Goal: Communication & Community: Answer question/provide support

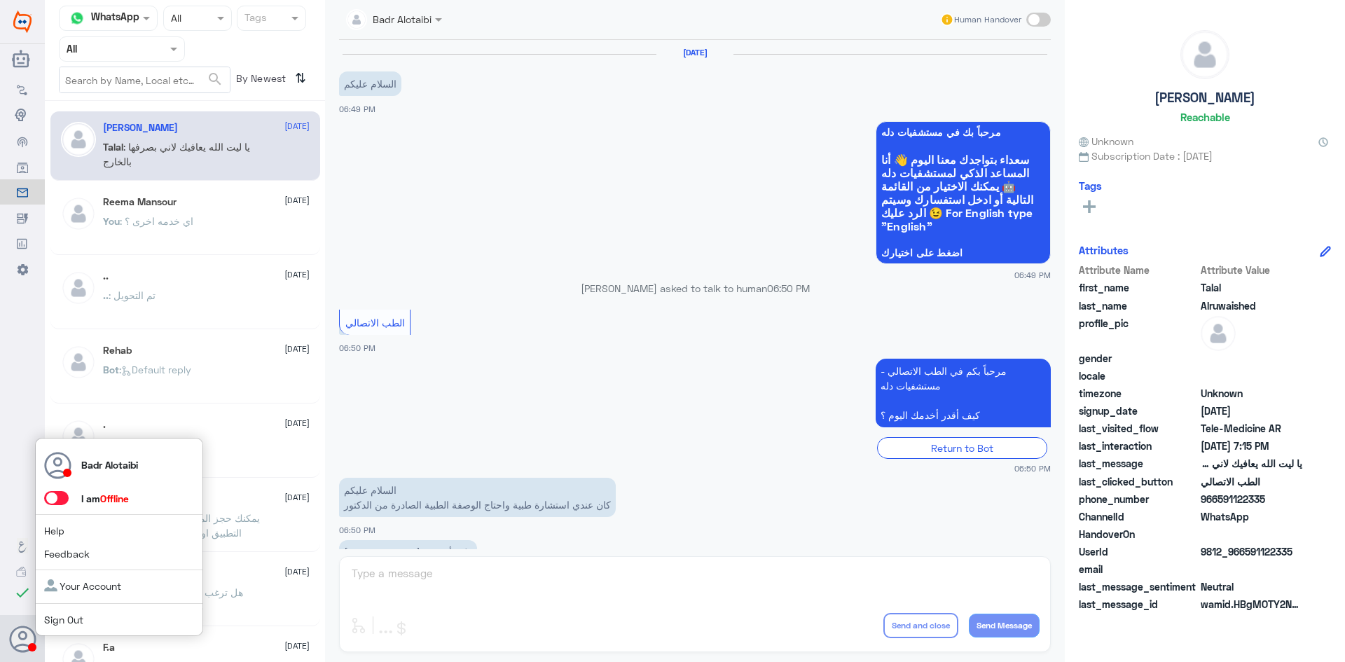
scroll to position [319, 0]
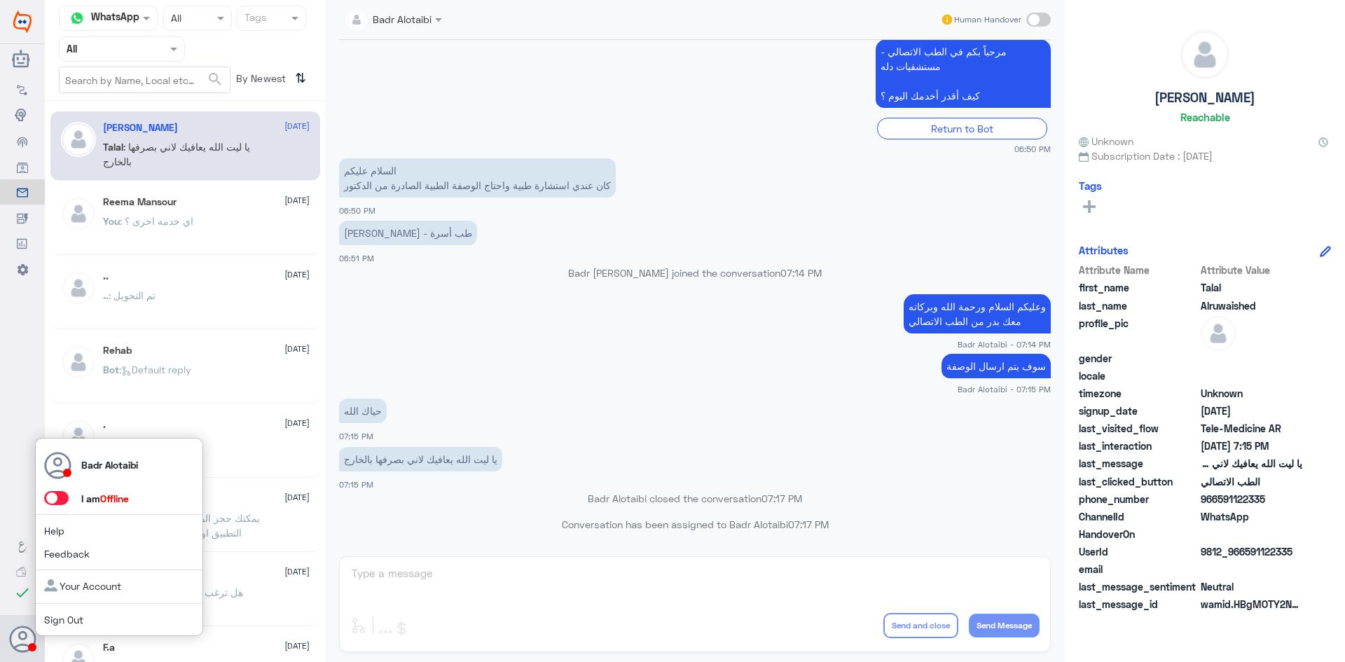
click at [53, 502] on span at bounding box center [56, 498] width 25 height 14
click at [0, 0] on input "checkbox" at bounding box center [0, 0] width 0 height 0
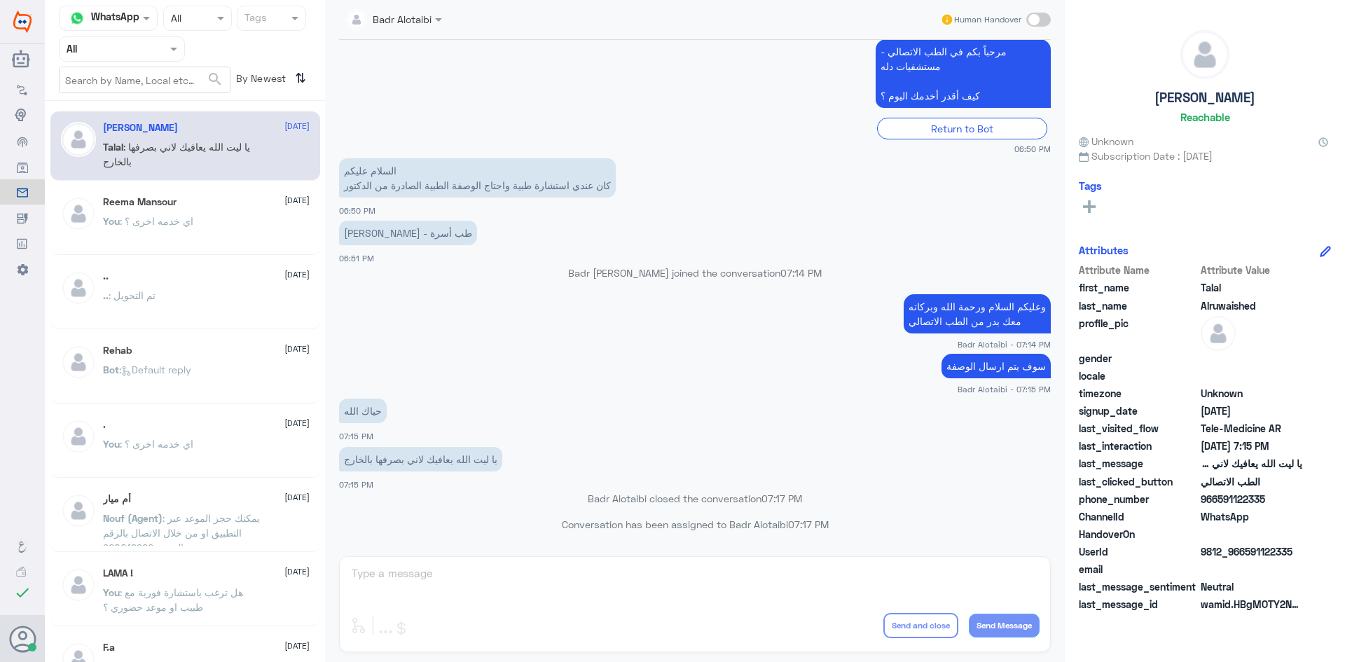
click at [166, 49] on div at bounding box center [122, 49] width 125 height 16
click at [155, 102] on div "Unassigned" at bounding box center [122, 111] width 126 height 32
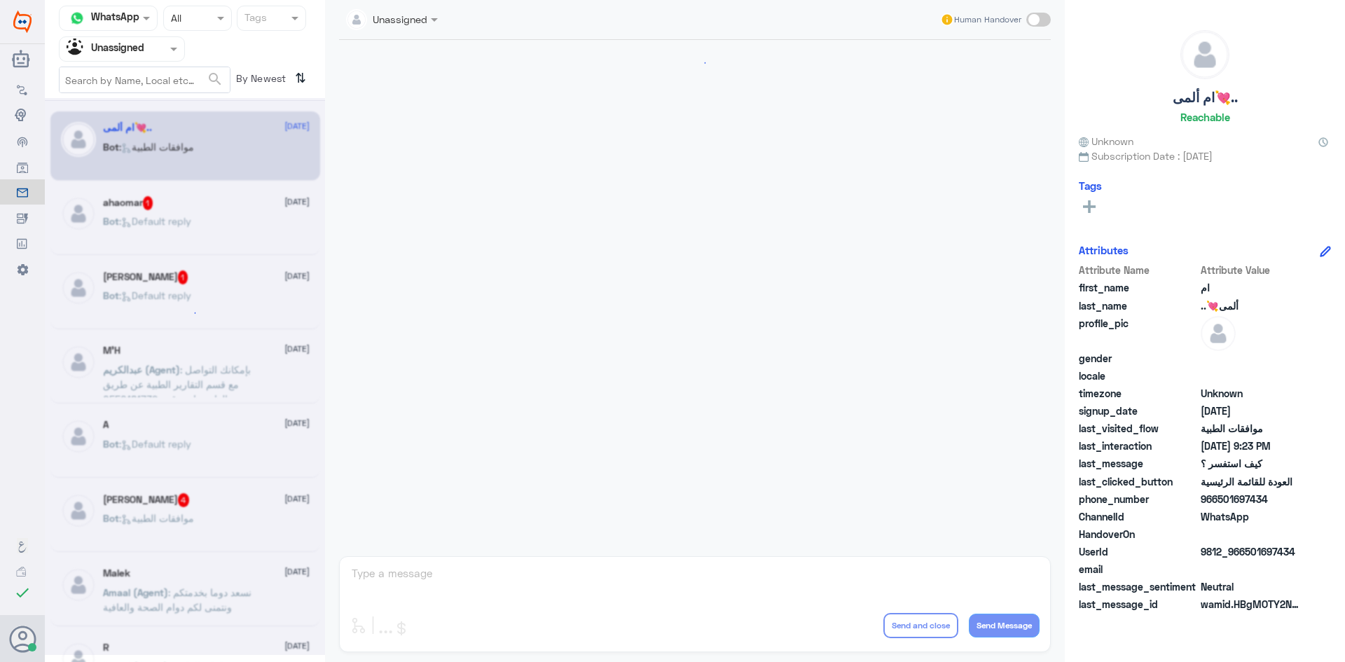
scroll to position [907, 0]
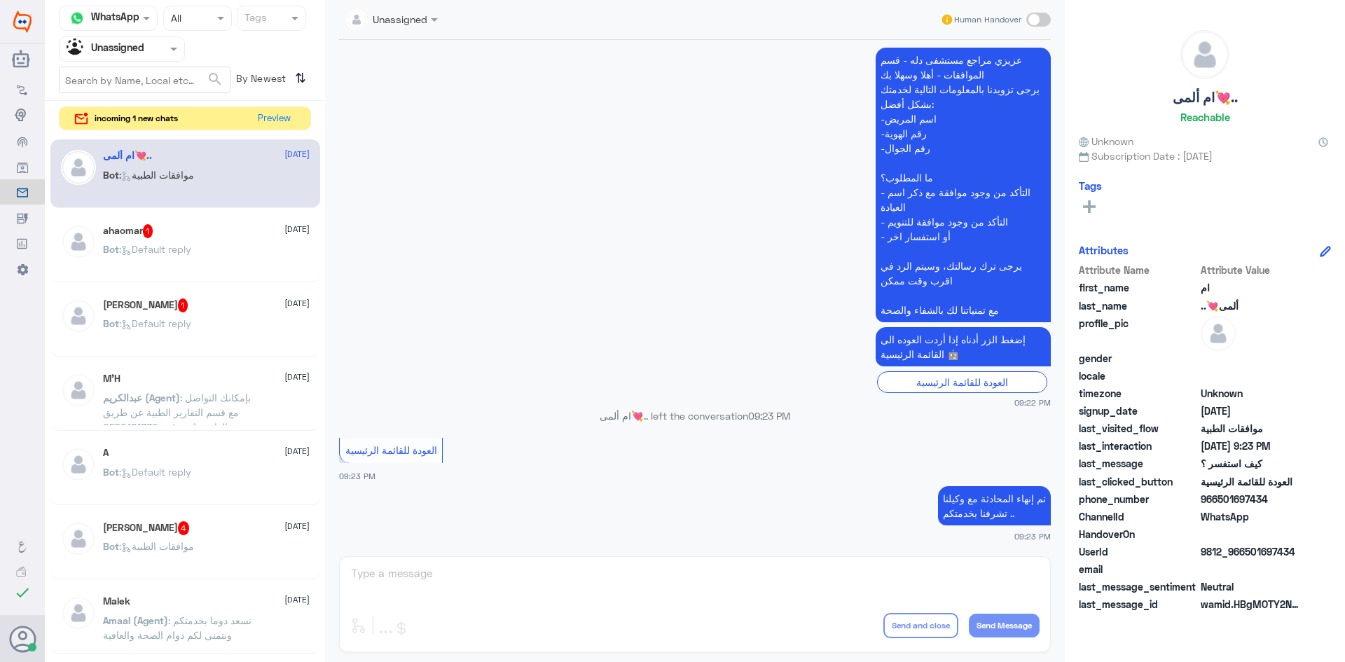
click at [200, 241] on div "ahaomar 1 [DATE] Bot : Default reply" at bounding box center [206, 250] width 207 height 53
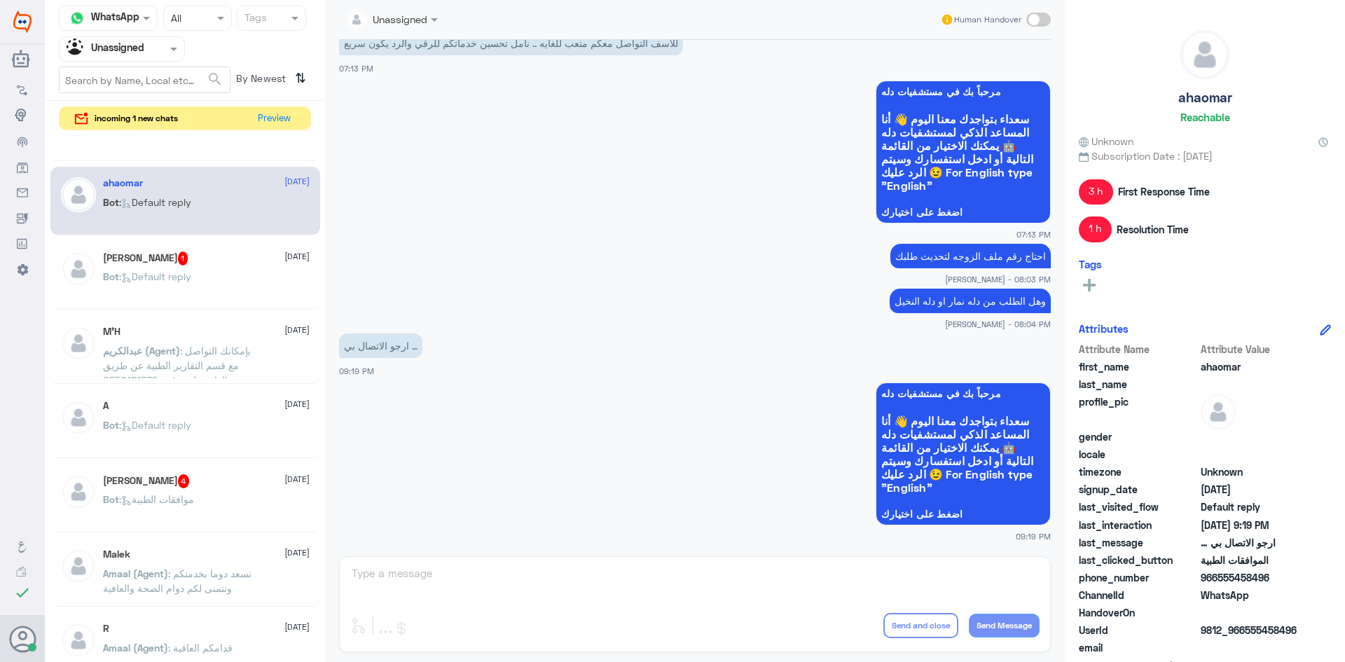
scroll to position [70, 0]
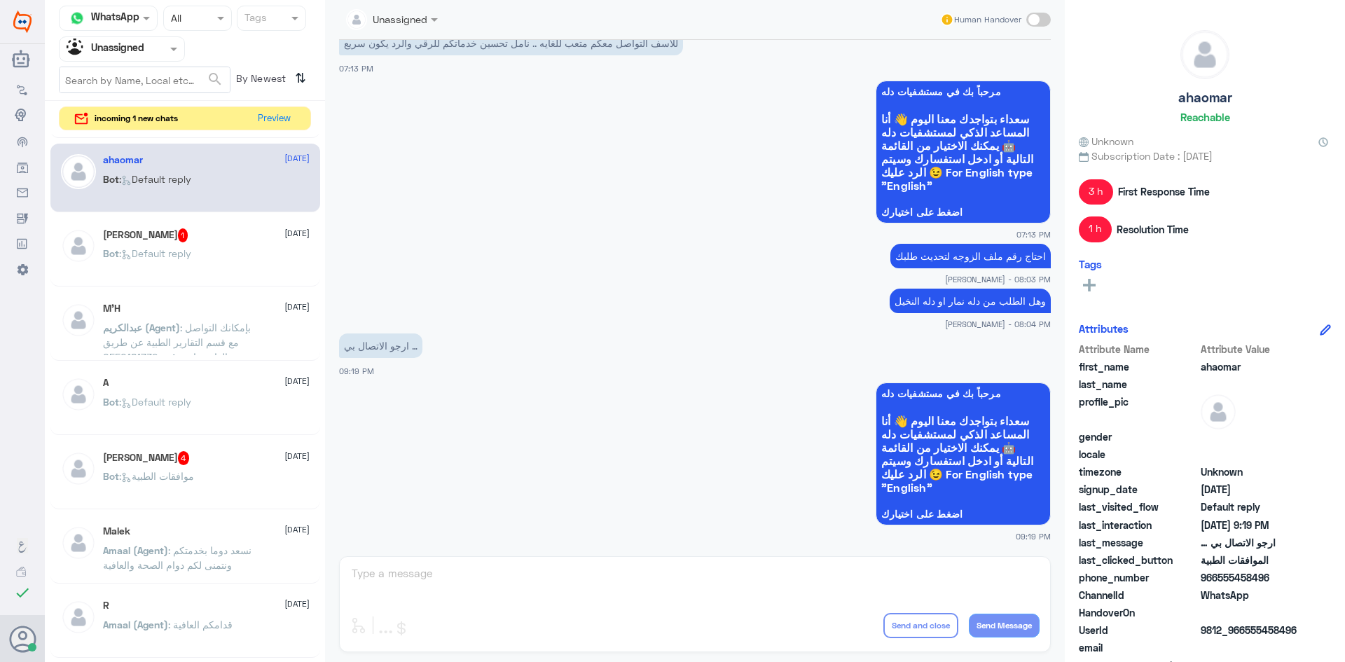
click at [191, 261] on p "Bot : Default reply" at bounding box center [147, 263] width 88 height 35
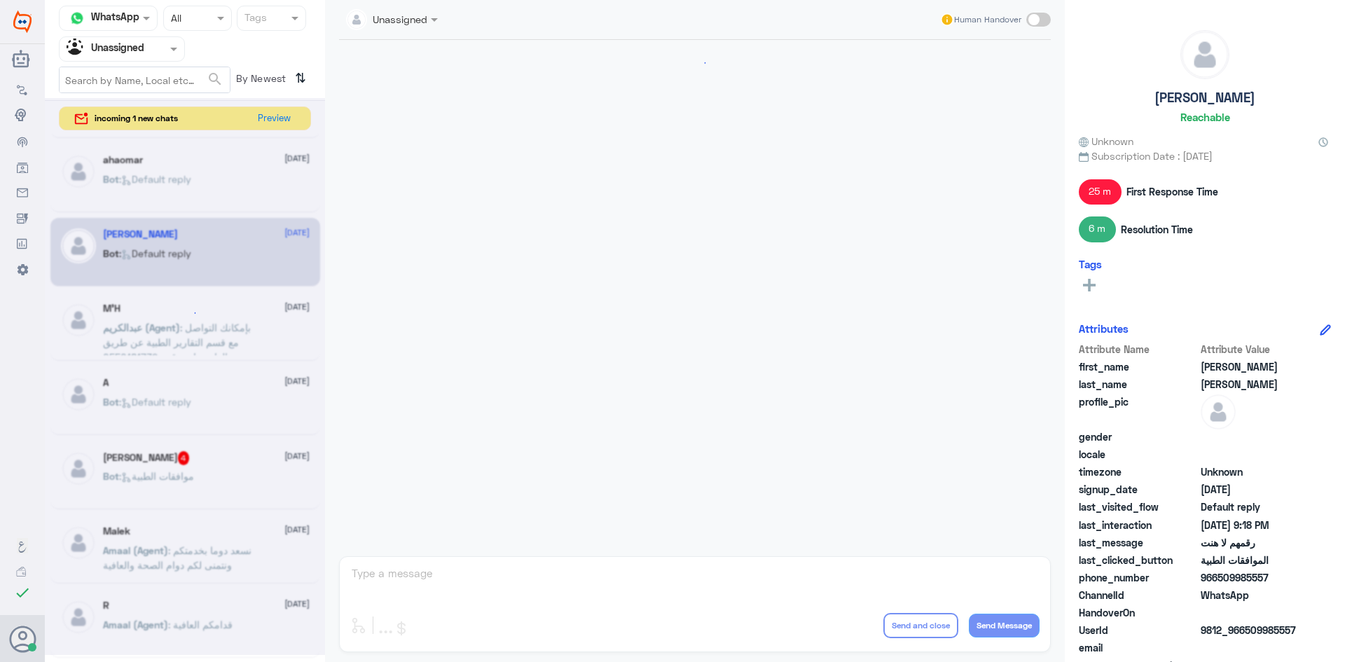
scroll to position [776, 0]
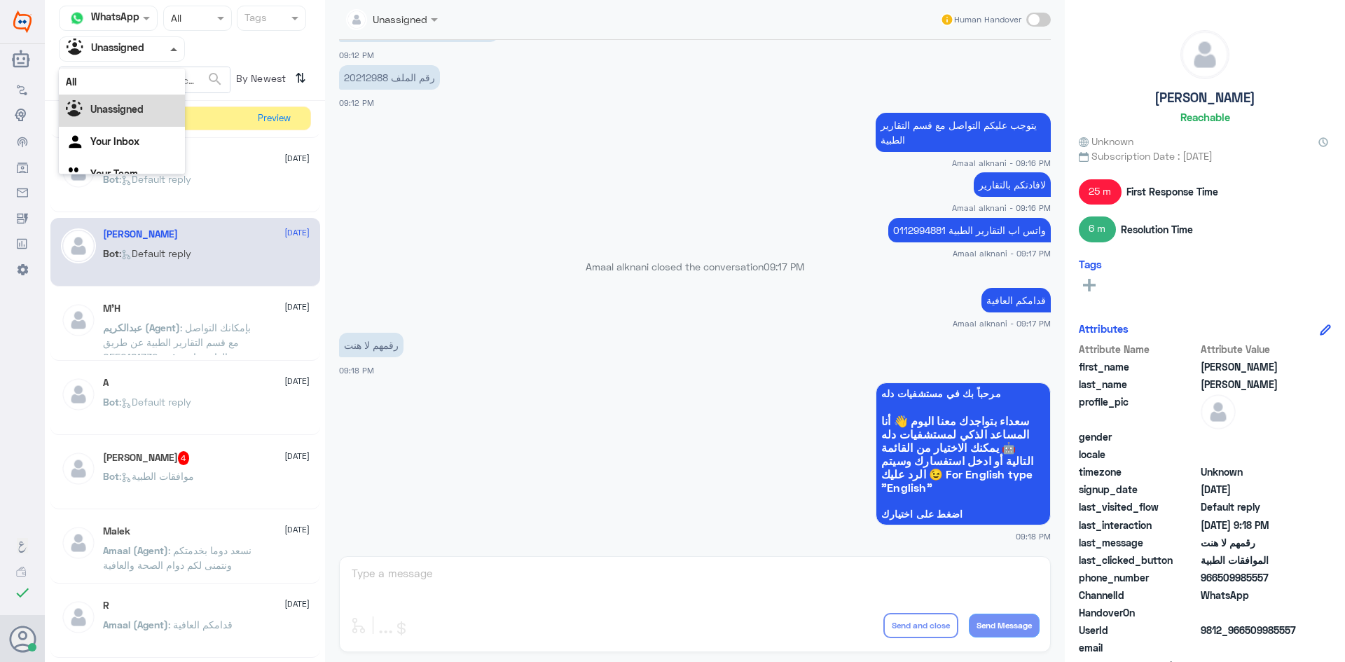
click at [172, 48] on span at bounding box center [173, 50] width 7 height 4
click at [705, 352] on app-msgs-text "رقمهم لا هنت" at bounding box center [694, 346] width 711 height 26
click at [168, 43] on span at bounding box center [176, 48] width 18 height 15
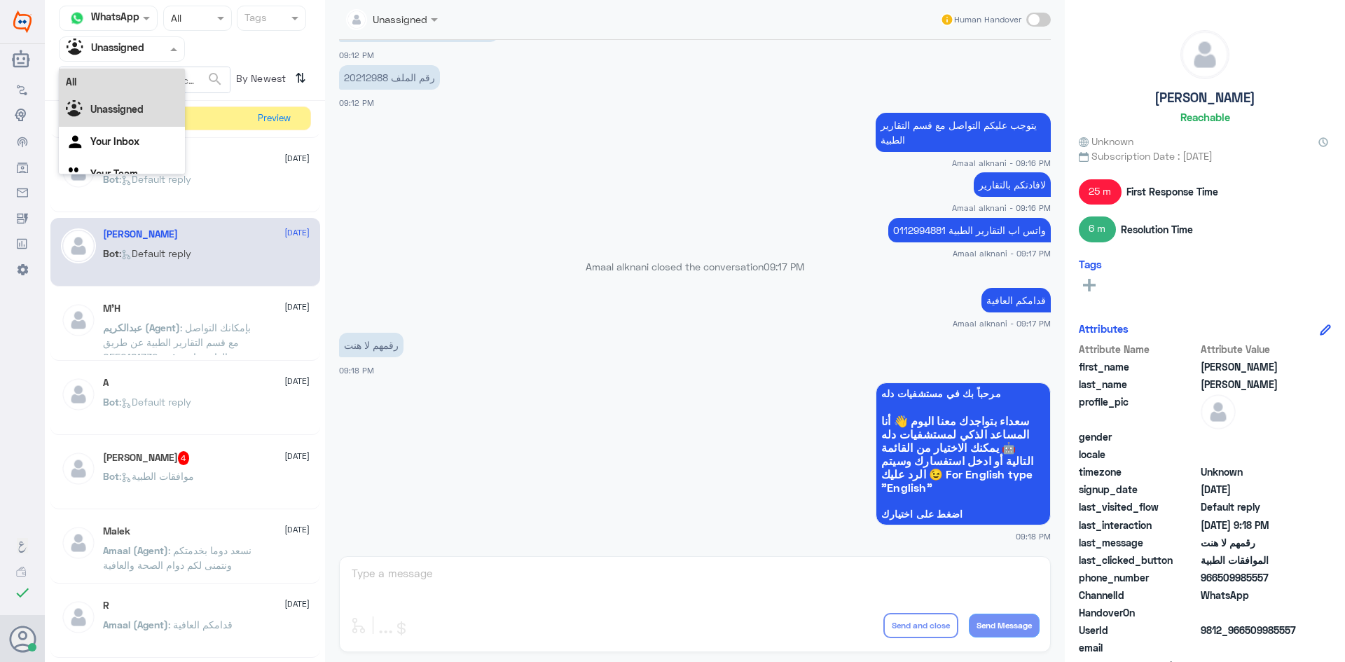
click at [147, 89] on div "All" at bounding box center [122, 82] width 126 height 26
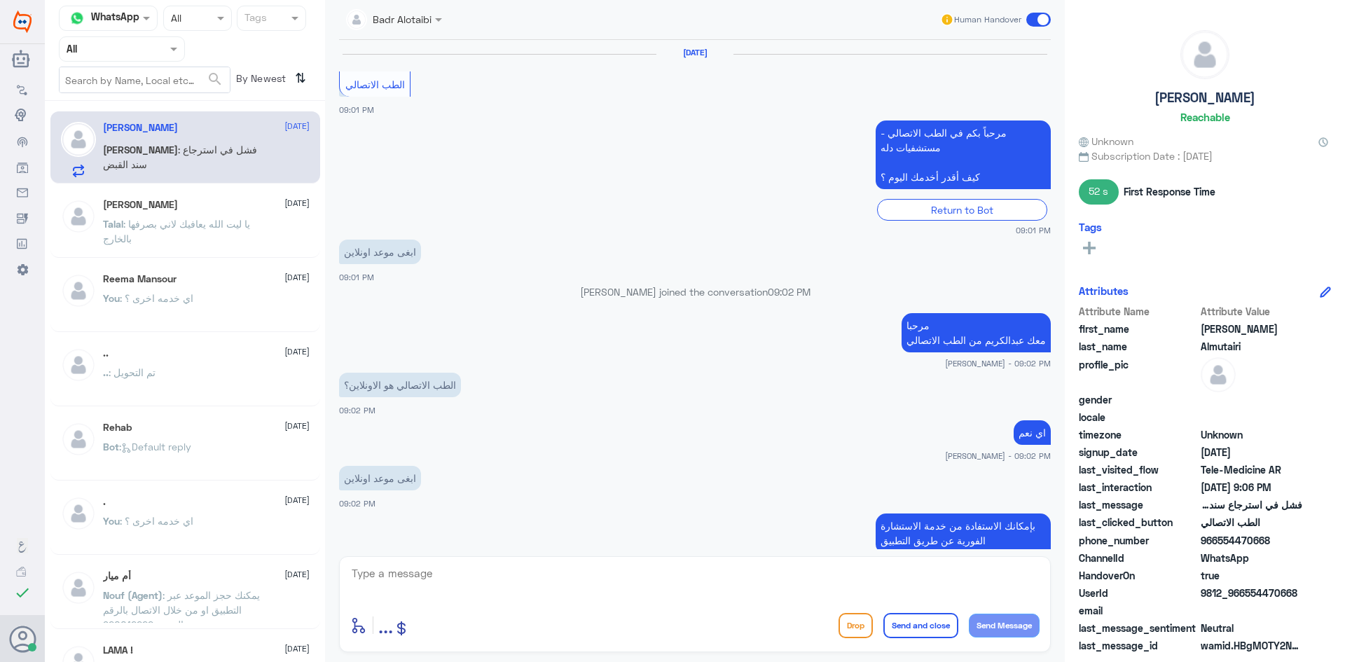
scroll to position [828, 0]
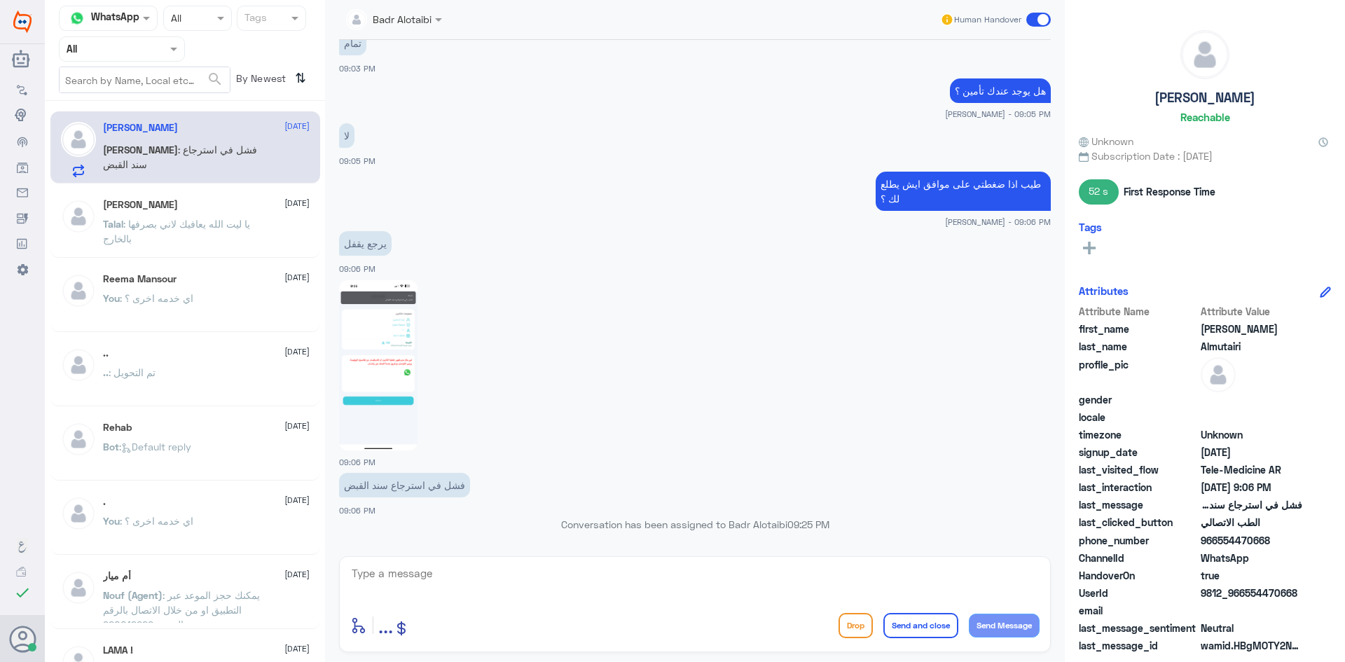
click at [380, 323] on img at bounding box center [378, 365] width 78 height 170
drag, startPoint x: 1300, startPoint y: 593, endPoint x: 1246, endPoint y: 590, distance: 54.0
click at [1246, 590] on span "9812_966554470668" at bounding box center [1251, 592] width 102 height 15
copy span "554470668"
click at [1281, 590] on span "9812_966554470668" at bounding box center [1251, 592] width 102 height 15
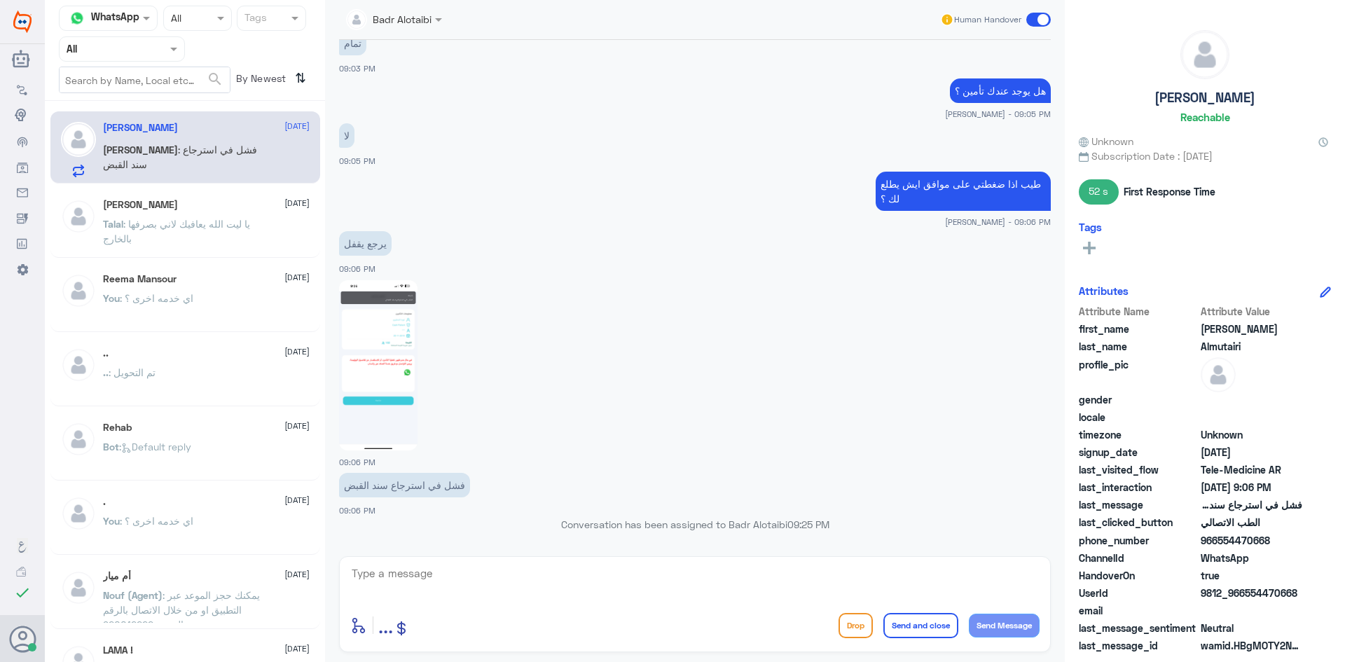
drag, startPoint x: 1300, startPoint y: 593, endPoint x: 1246, endPoint y: 595, distance: 54.6
click at [1246, 595] on span "9812_966554470668" at bounding box center [1251, 592] width 102 height 15
copy span "554470668"
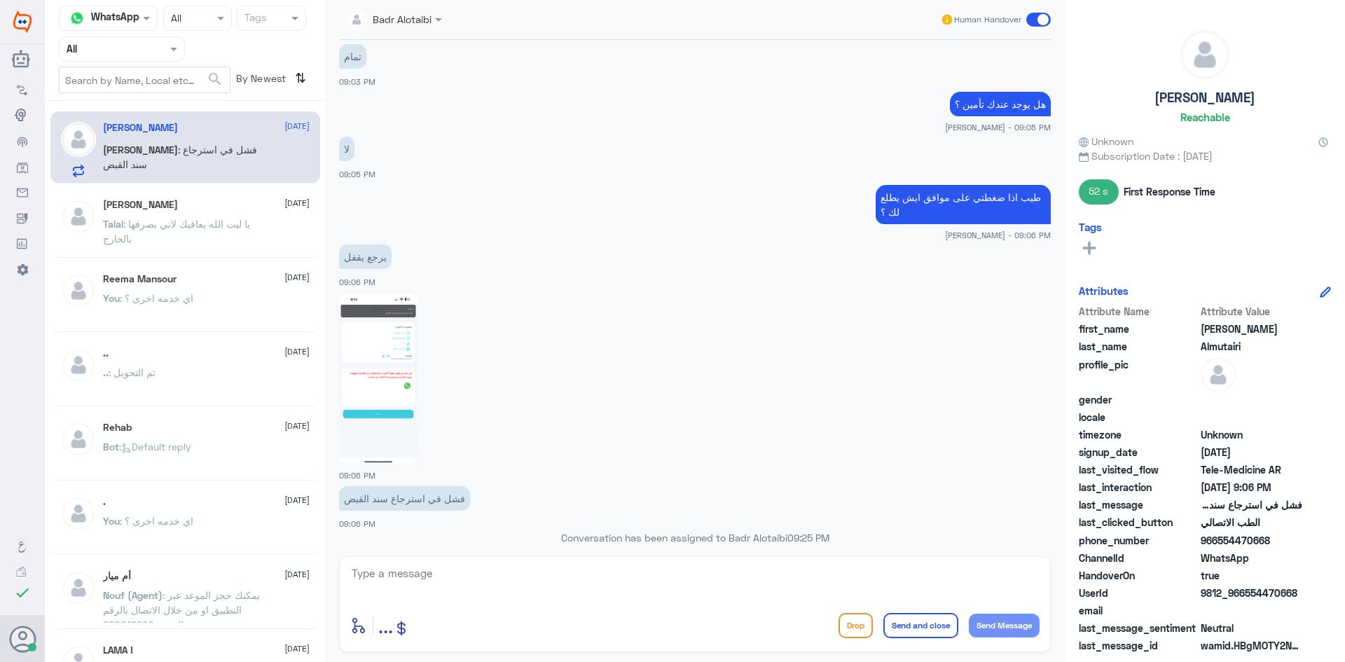
scroll to position [1067, 0]
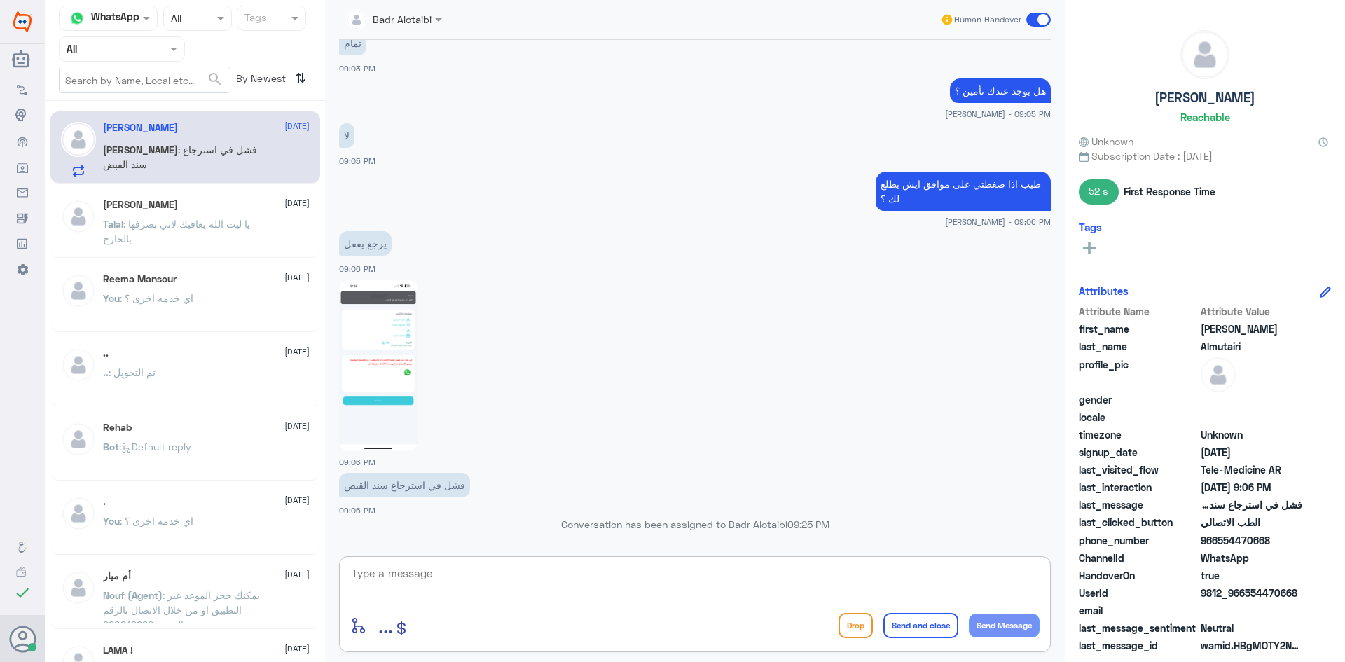
click at [542, 576] on textarea at bounding box center [694, 581] width 689 height 34
type textarea "H"
type textarea "ا"
type textarea "الملف مقفل يرجى زيارة المستشفى والتوجه لمدير العيادات لفتح الملف"
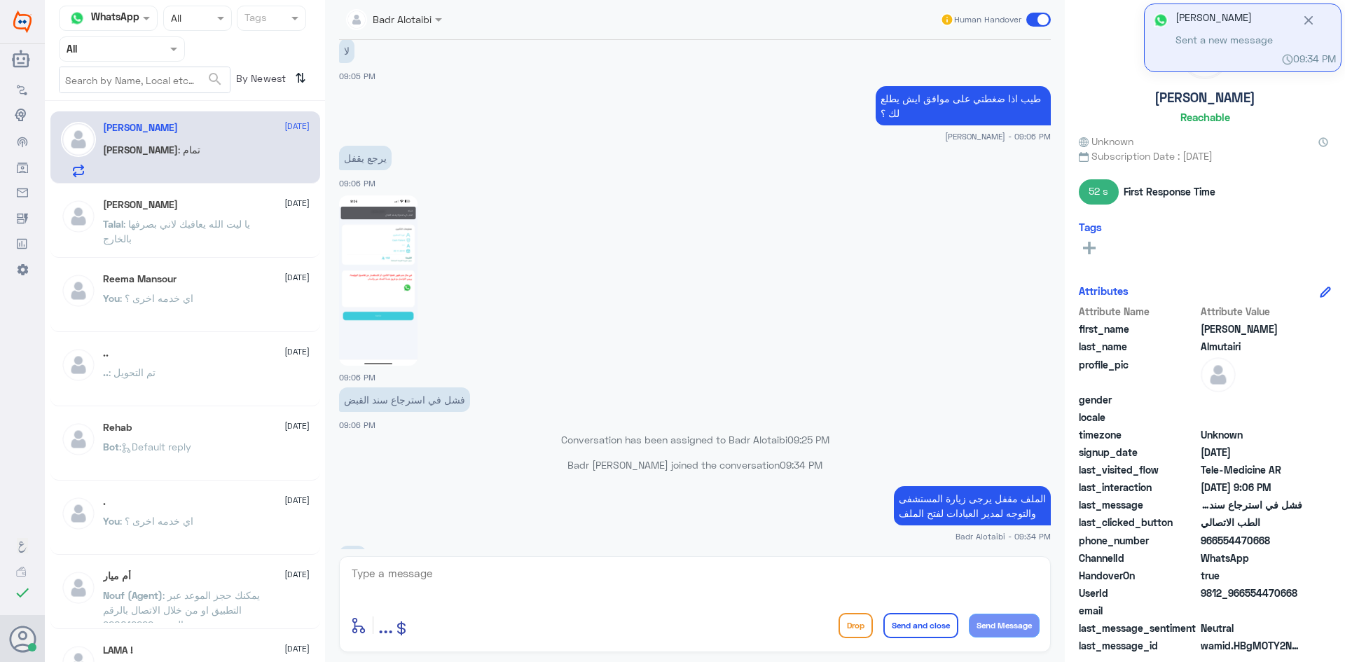
scroll to position [1174, 0]
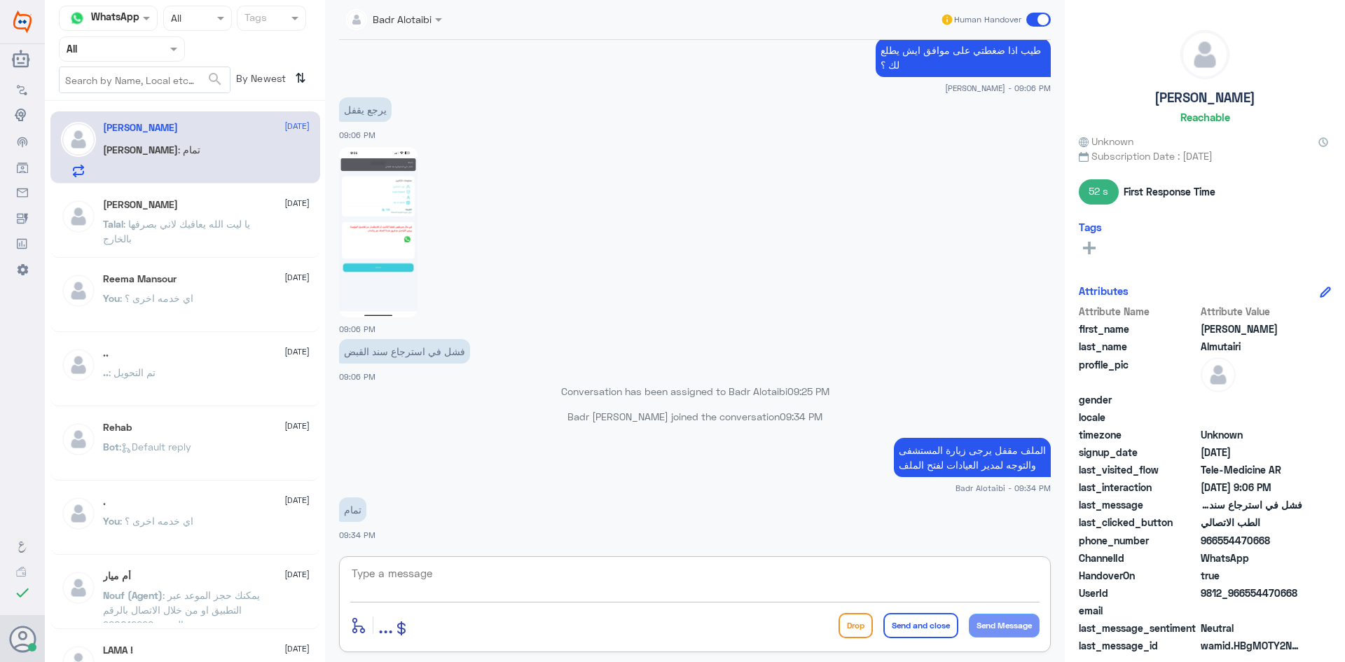
click at [780, 599] on div at bounding box center [694, 583] width 689 height 38
click at [761, 583] on textarea at bounding box center [694, 581] width 689 height 34
click at [1033, 21] on span at bounding box center [1038, 20] width 25 height 14
click at [0, 0] on input "checkbox" at bounding box center [0, 0] width 0 height 0
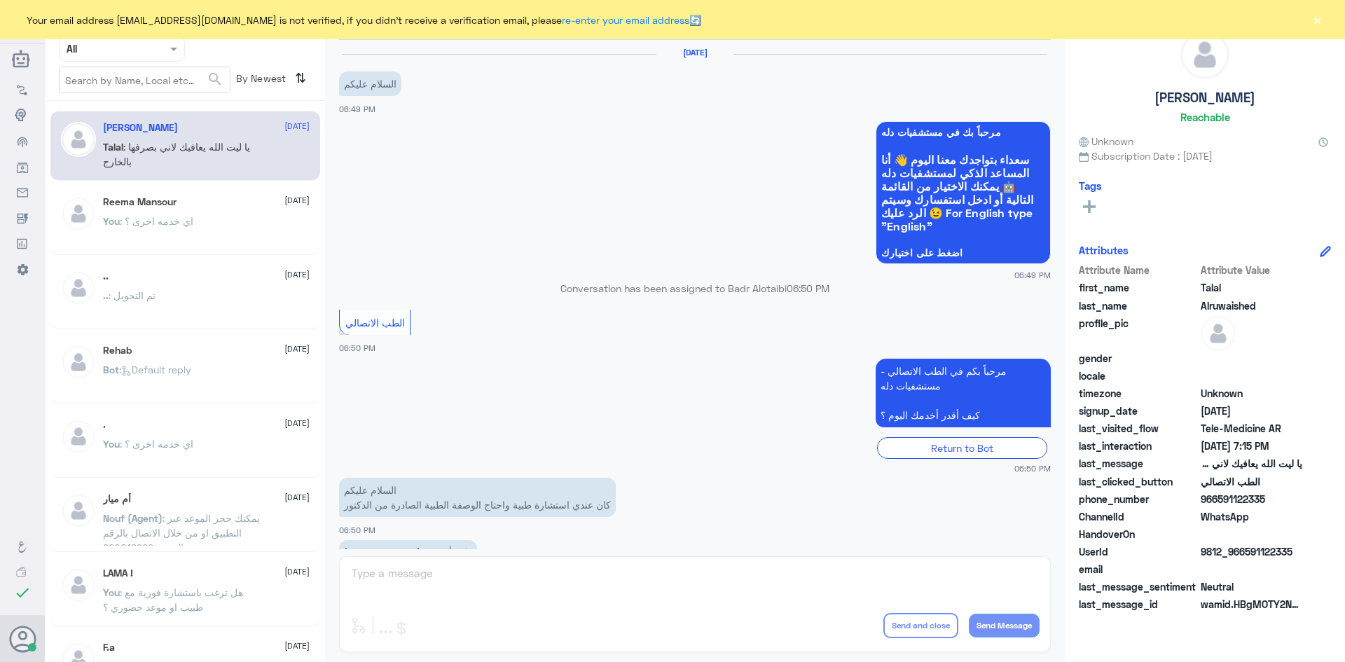
scroll to position [319, 0]
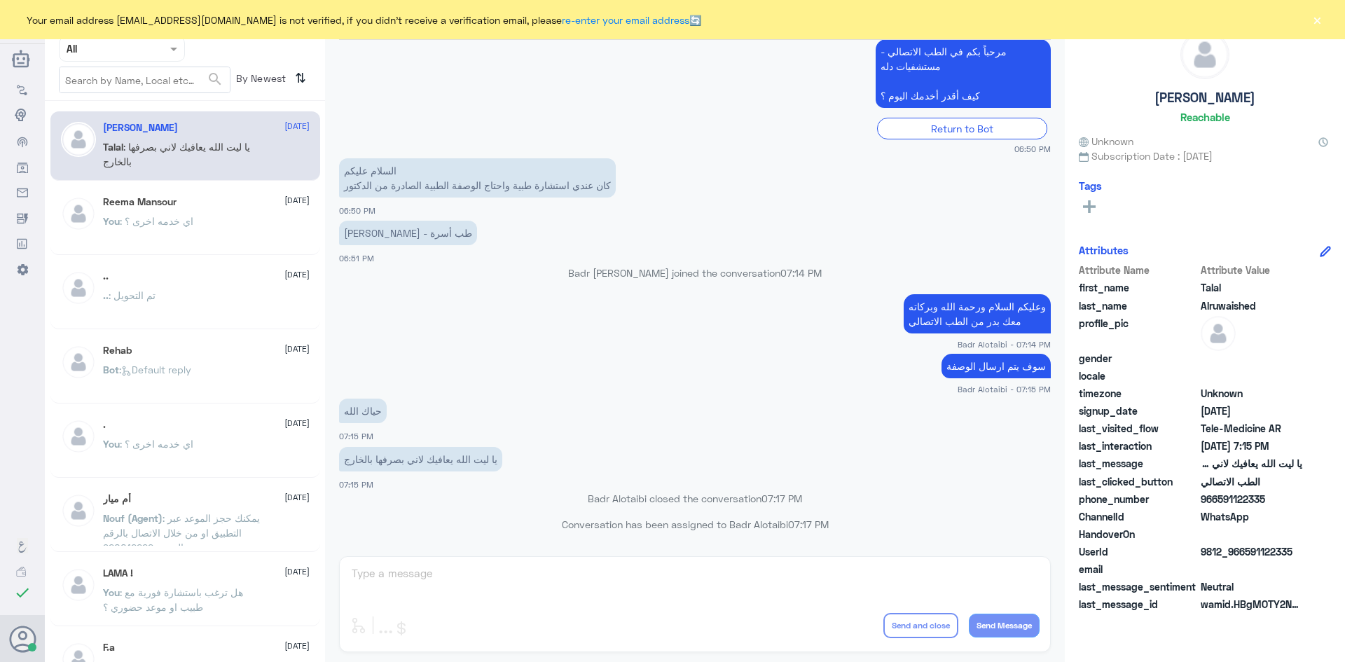
click at [1314, 18] on button "×" at bounding box center [1317, 20] width 14 height 14
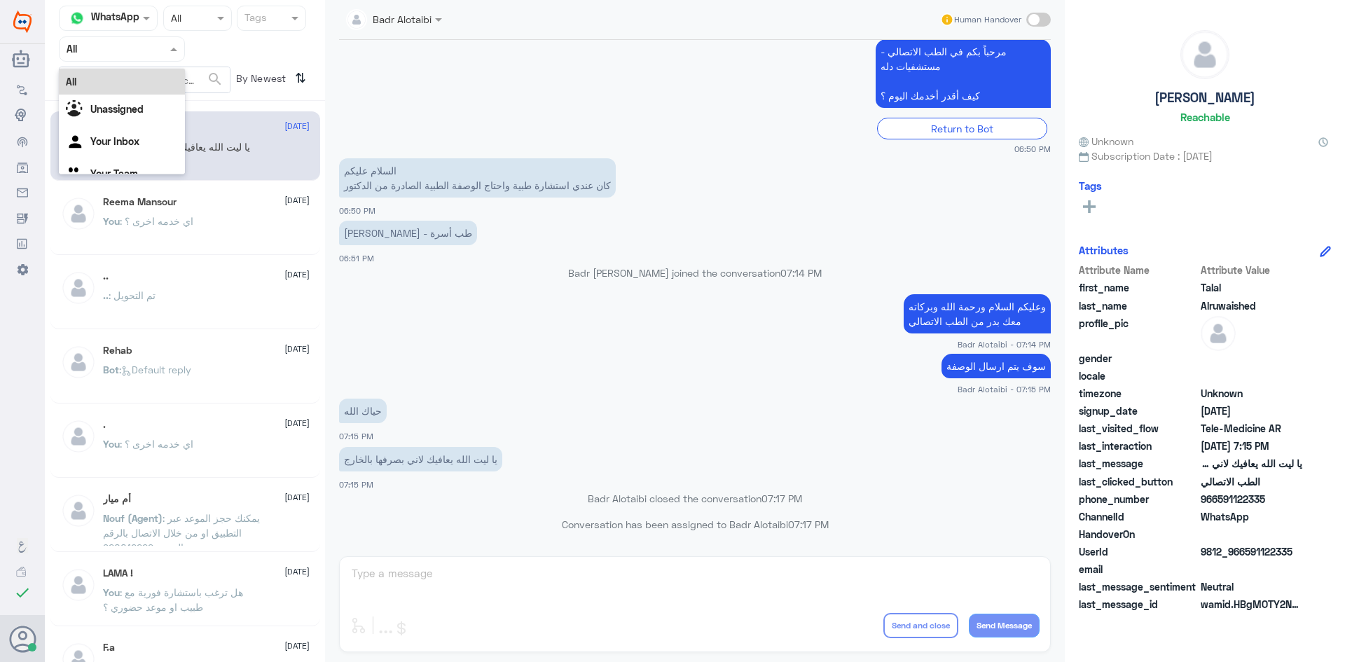
click at [170, 44] on span at bounding box center [176, 48] width 18 height 15
click at [155, 104] on div "Unassigned" at bounding box center [122, 111] width 126 height 32
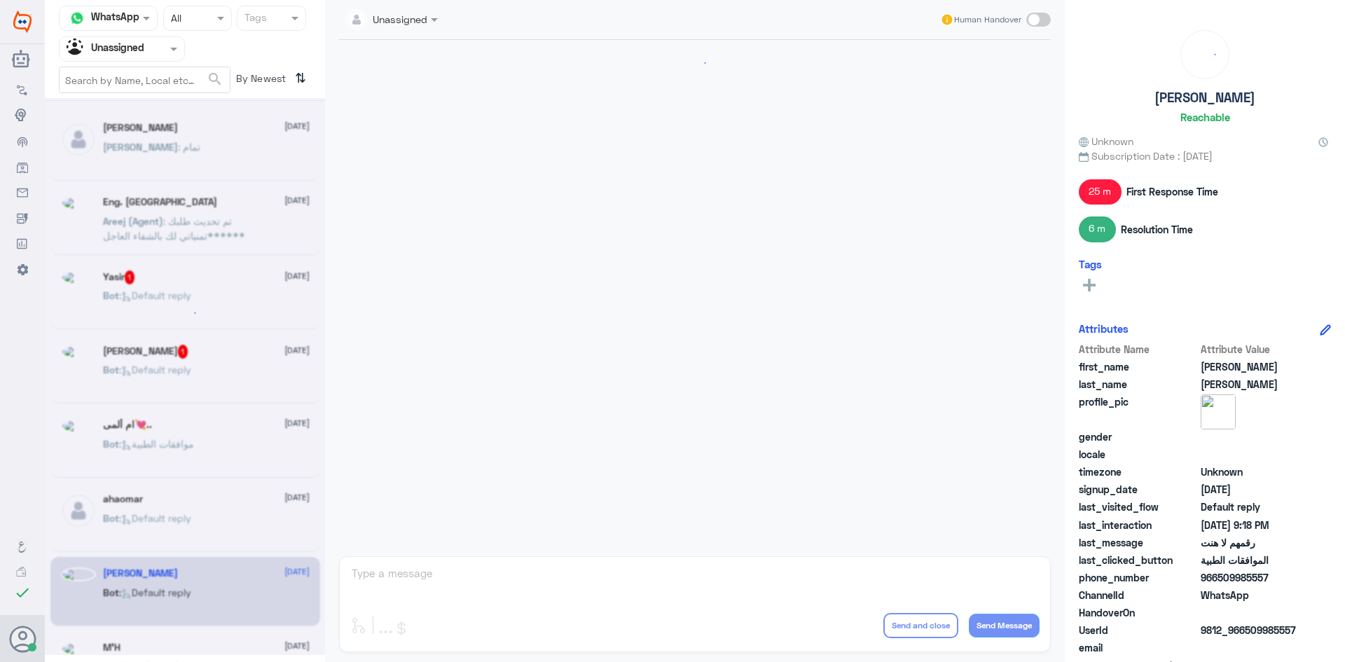
scroll to position [776, 0]
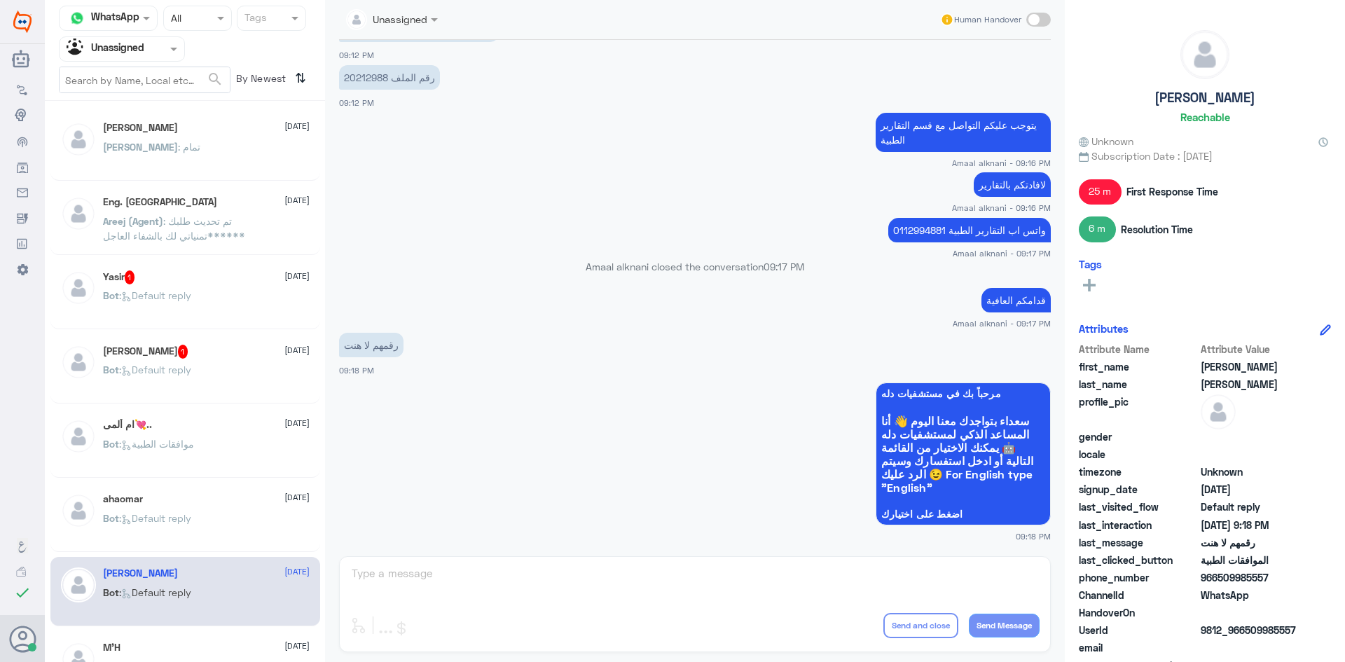
click at [194, 159] on div "[PERSON_NAME] : تمام" at bounding box center [206, 159] width 207 height 32
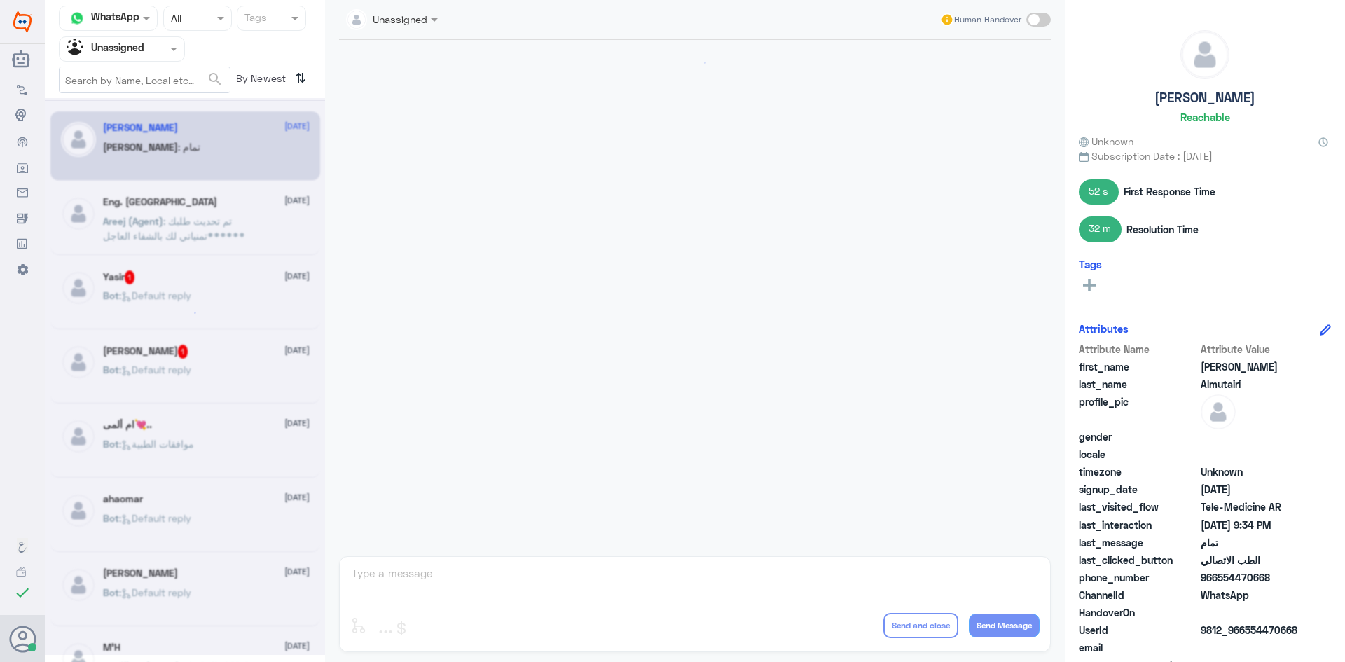
scroll to position [746, 0]
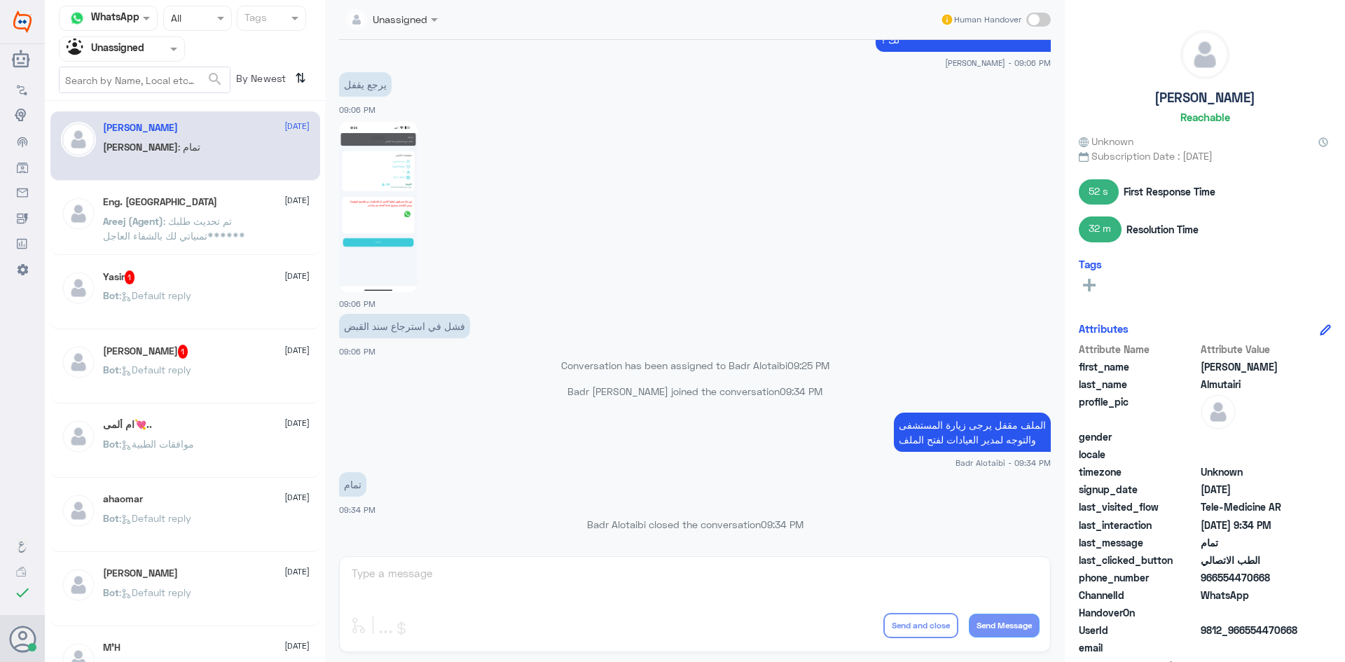
click at [160, 60] on div "Agent Filter Unassigned" at bounding box center [122, 48] width 126 height 25
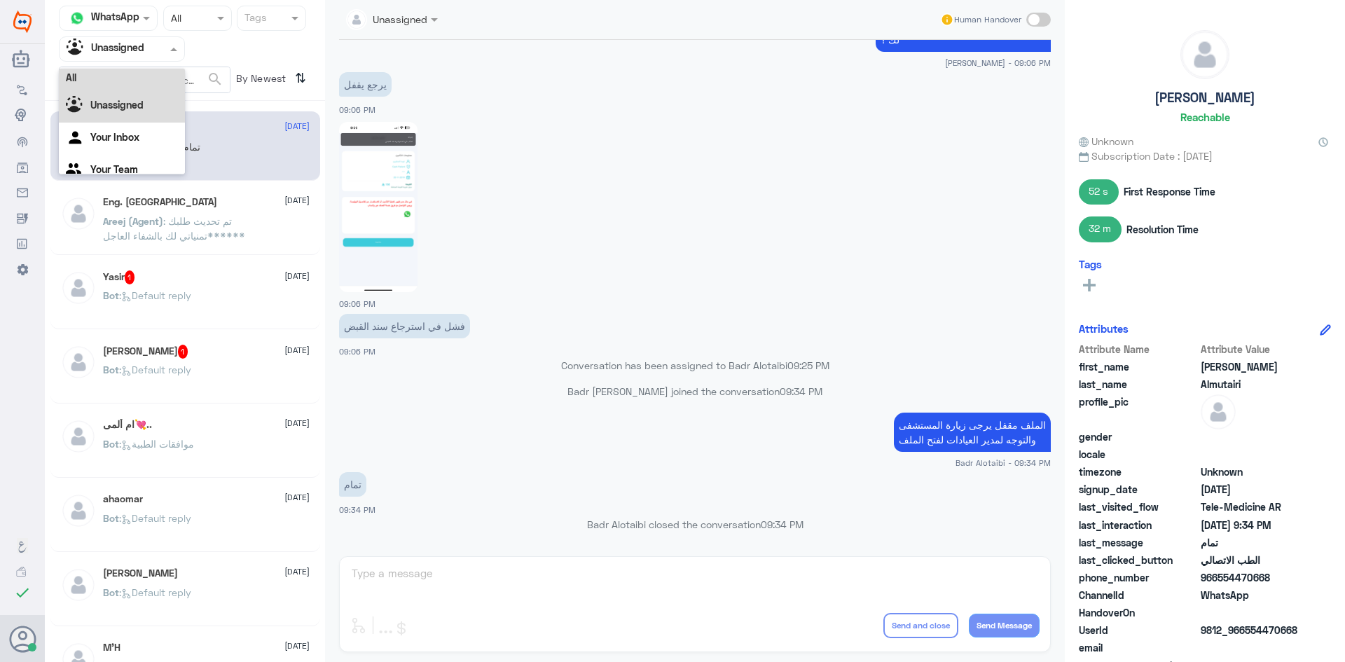
scroll to position [0, 0]
click at [146, 78] on div "All" at bounding box center [122, 82] width 126 height 26
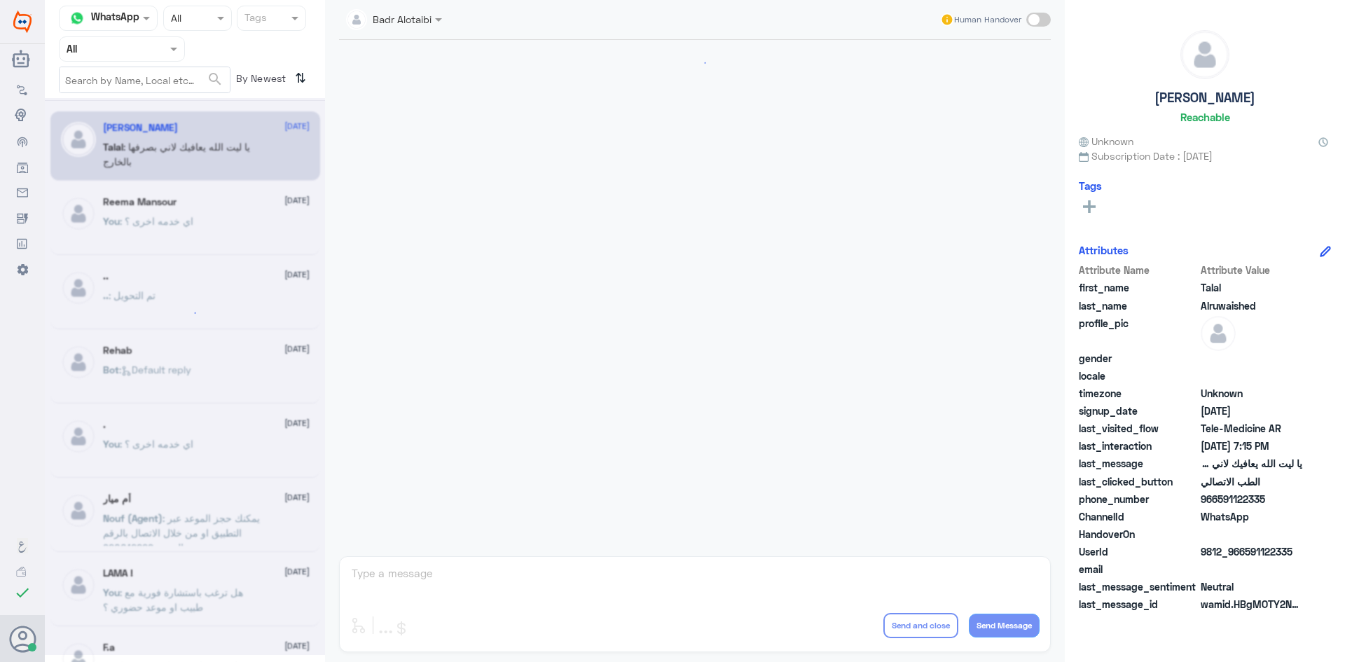
scroll to position [319, 0]
